Goal: Information Seeking & Learning: Learn about a topic

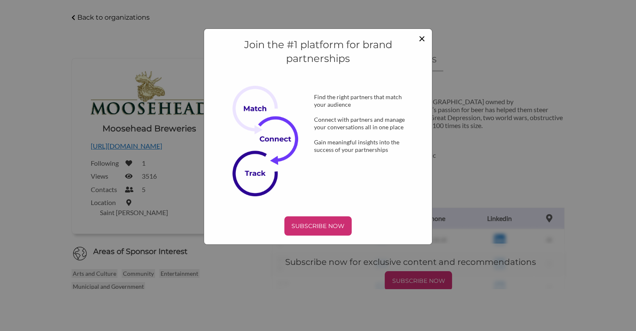
click at [422, 36] on span "×" at bounding box center [421, 38] width 7 height 14
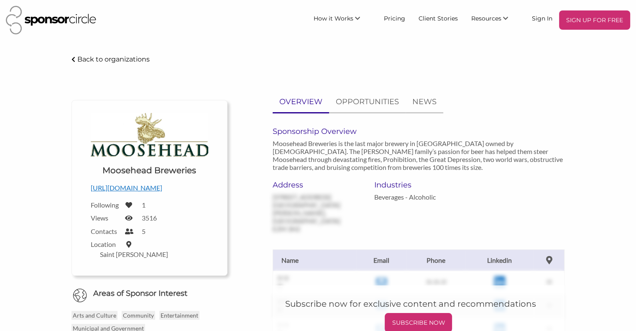
click at [97, 59] on p "Back to organizations" at bounding box center [113, 59] width 72 height 8
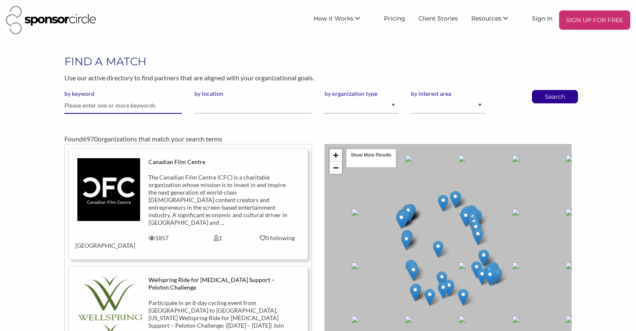
click at [122, 106] on input "text" at bounding box center [122, 105] width 117 height 16
type input "animals"
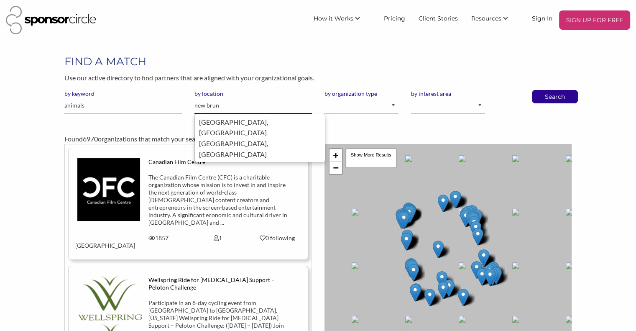
drag, startPoint x: 239, startPoint y: 130, endPoint x: 244, endPoint y: 130, distance: 5.4
click at [239, 138] on div "[GEOGRAPHIC_DATA], [GEOGRAPHIC_DATA]" at bounding box center [260, 148] width 122 height 21
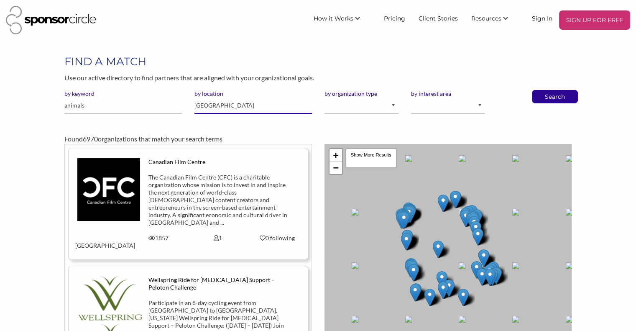
type input "[GEOGRAPHIC_DATA]"
click at [353, 107] on select "I am an event organizer seeking new partnerships with suppliers, exhibitors or …" at bounding box center [361, 105] width 74 height 16
click at [376, 48] on body "SIGN UP FOR FREE How it Works For Suppliers and Sponsors For Events and Sports …" at bounding box center [318, 165] width 636 height 331
click at [554, 99] on p "Search" at bounding box center [555, 96] width 28 height 13
